Goal: Task Accomplishment & Management: Manage account settings

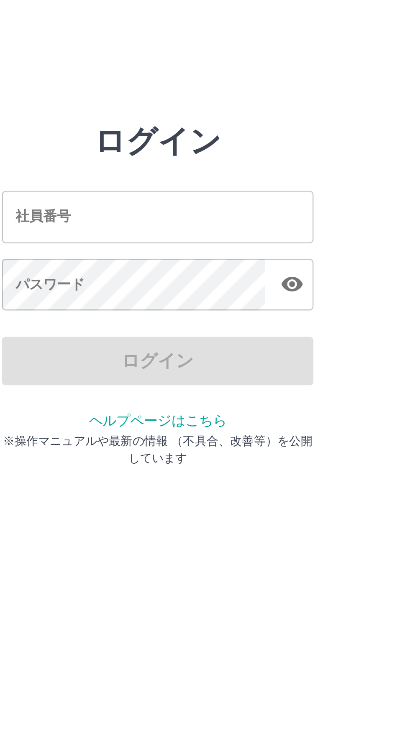
click at [215, 92] on input "社員番号" at bounding box center [205, 93] width 134 height 22
type input "*******"
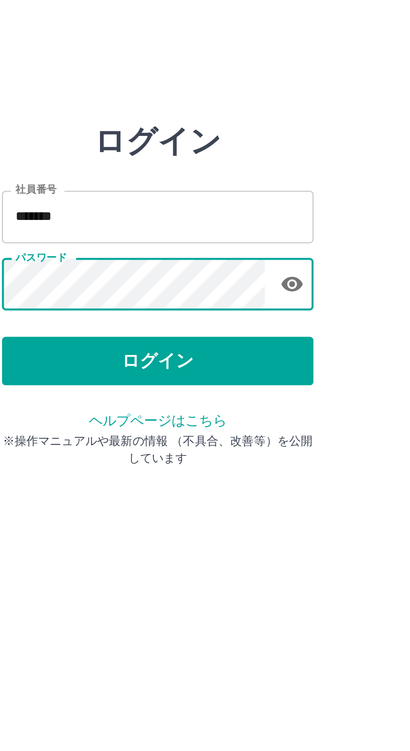
click at [210, 151] on button "ログイン" at bounding box center [205, 155] width 134 height 21
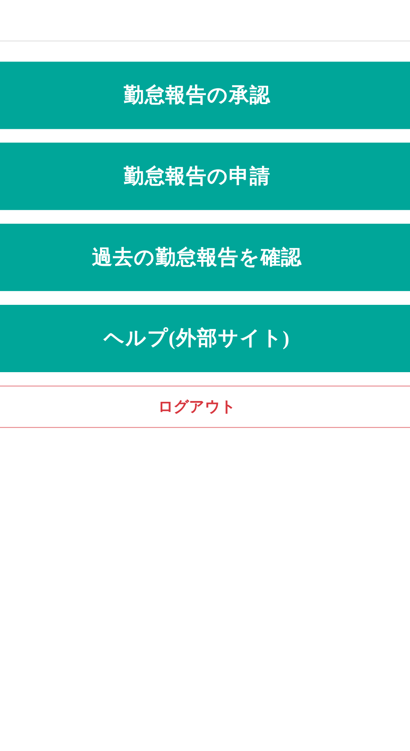
click at [216, 51] on link "勤怠報告の承認" at bounding box center [205, 47] width 397 height 33
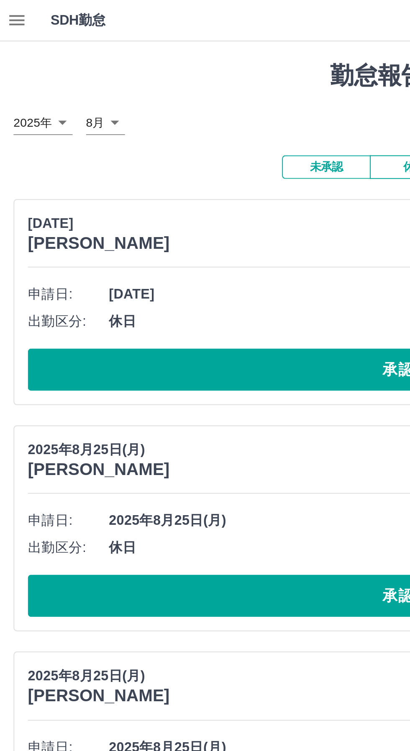
click at [124, 190] on button "承認する" at bounding box center [205, 183] width 382 height 21
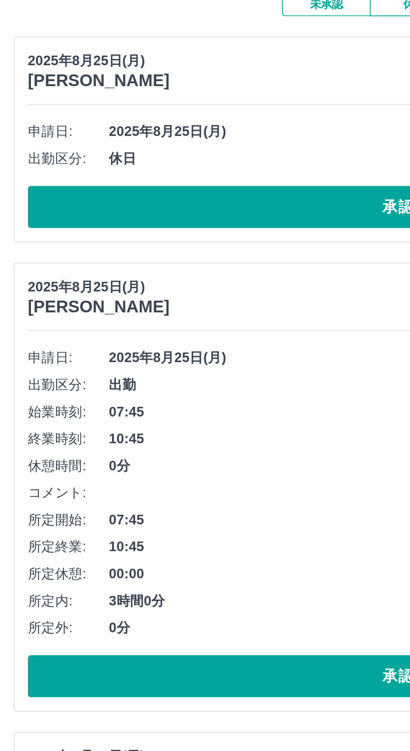
click at [148, 192] on button "承認する" at bounding box center [205, 183] width 382 height 21
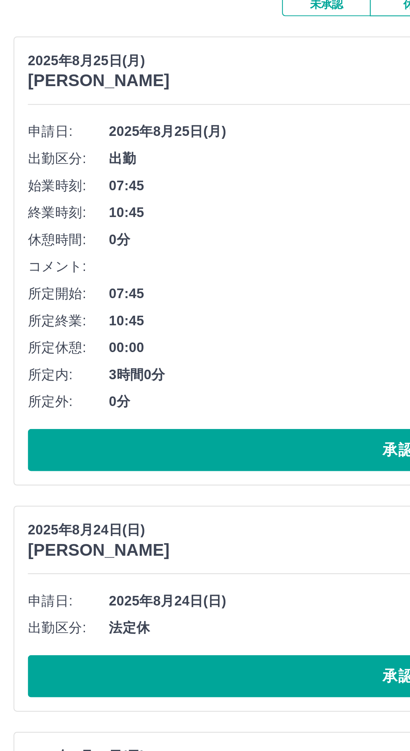
click at [123, 305] on button "承認する" at bounding box center [205, 303] width 382 height 21
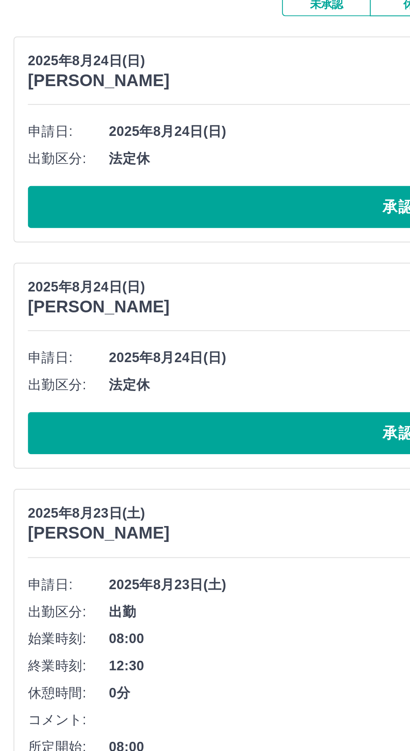
click at [148, 189] on button "承認する" at bounding box center [205, 183] width 382 height 21
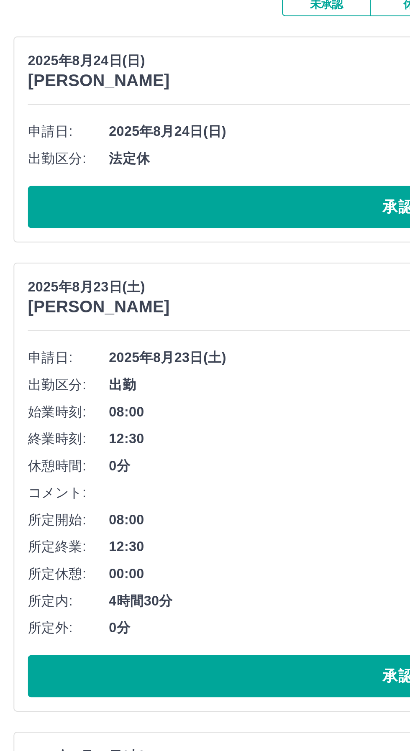
click at [144, 182] on button "承認する" at bounding box center [205, 183] width 382 height 21
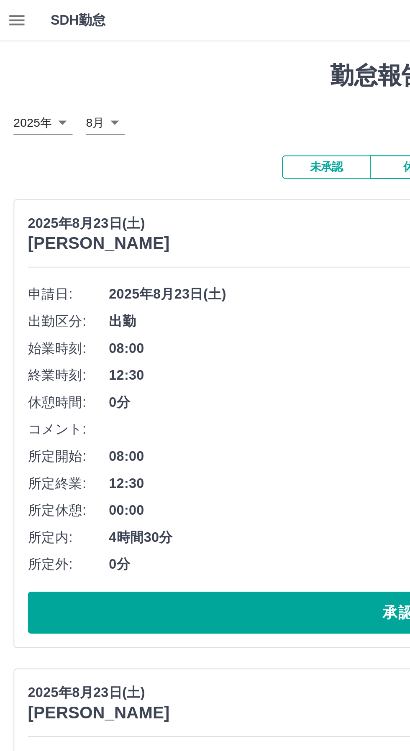
click at [8, 10] on icon "button" at bounding box center [9, 10] width 8 height 5
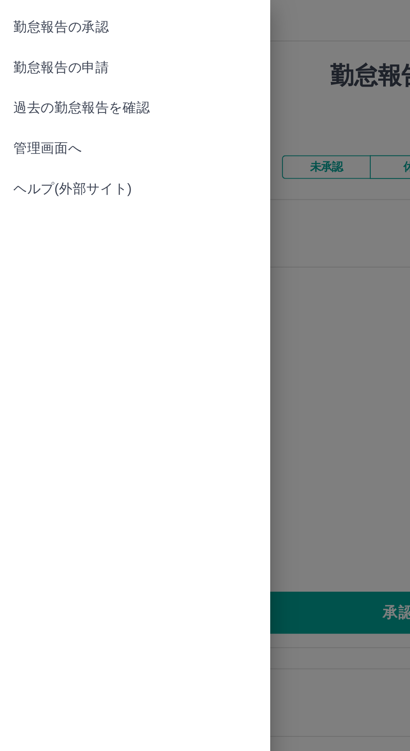
click at [30, 81] on link "管理画面へ" at bounding box center [67, 74] width 134 height 20
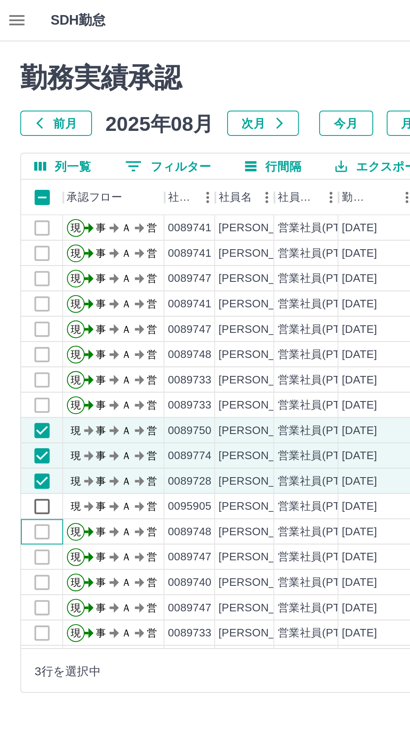
click at [28, 259] on div at bounding box center [20, 263] width 21 height 13
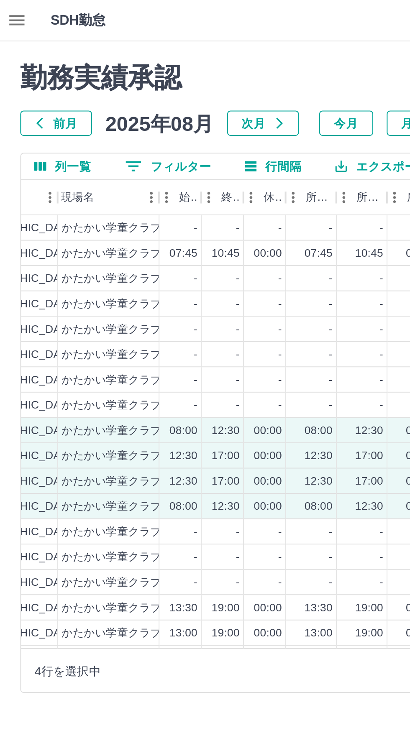
scroll to position [0, 323]
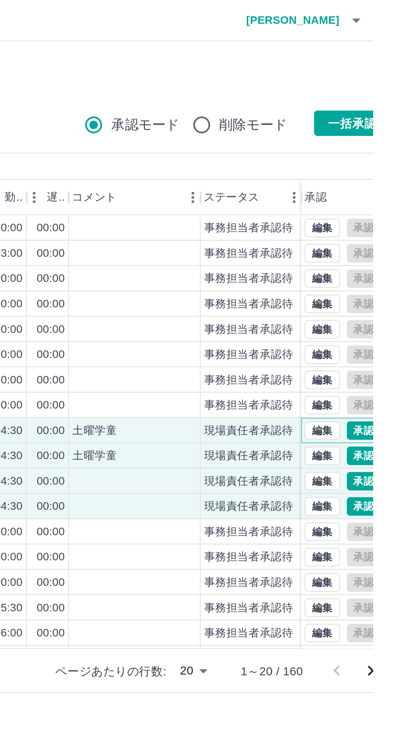
click at [403, 212] on button "承認" at bounding box center [405, 213] width 17 height 9
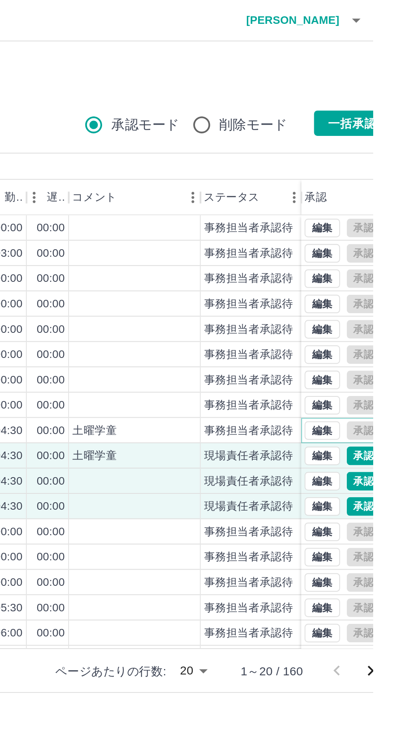
click at [381, 215] on button "編集" at bounding box center [385, 213] width 18 height 9
